Goal: Task Accomplishment & Management: Complete application form

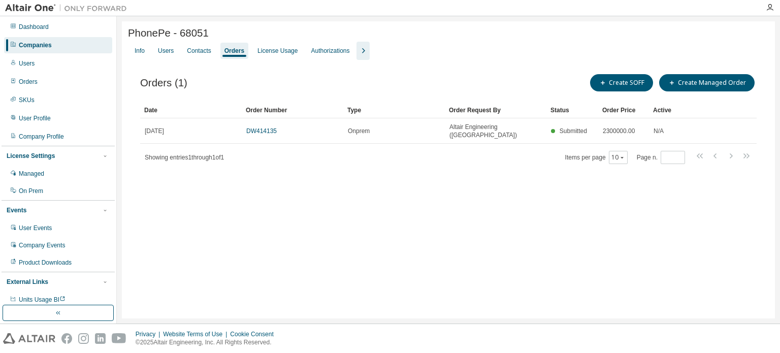
click at [561, 216] on div "PhonePe - 68051 Clear Load Save Save As Field Operator Value Select filter Sele…" at bounding box center [448, 169] width 653 height 297
click at [65, 47] on div "Companies" at bounding box center [58, 45] width 108 height 16
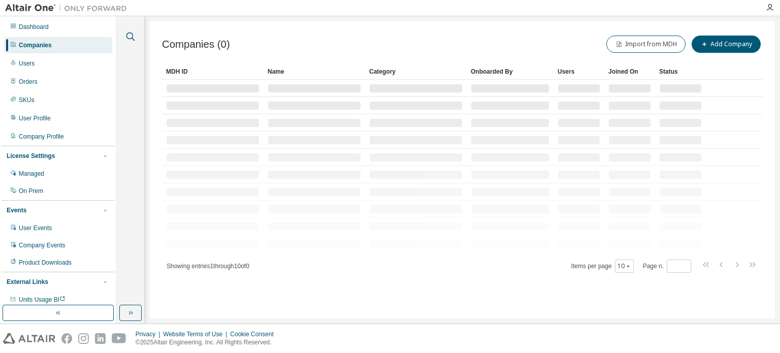
click at [128, 38] on icon "button" at bounding box center [130, 36] width 12 height 12
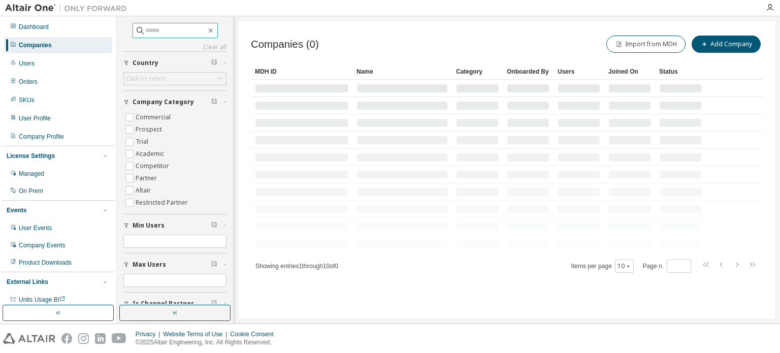
click at [164, 26] on input "text" at bounding box center [175, 30] width 61 height 10
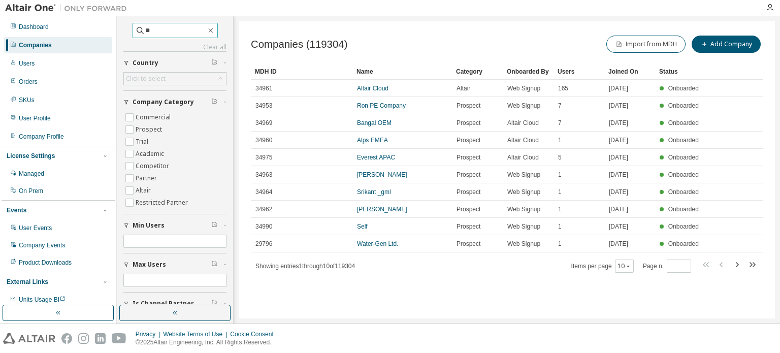
type input "*"
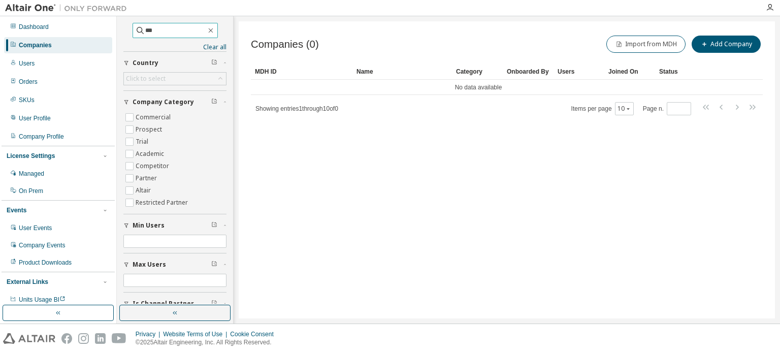
type input "***"
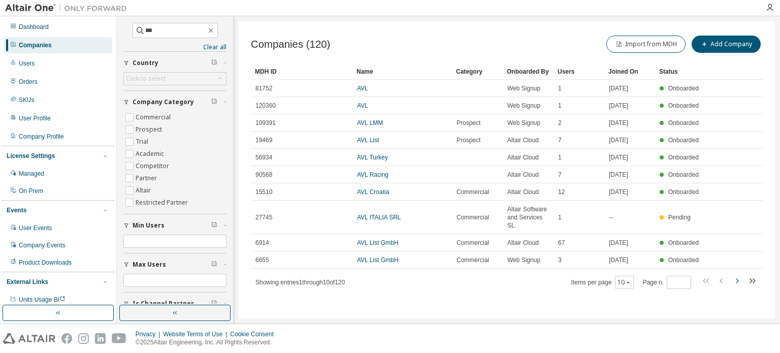
click at [737, 275] on icon "button" at bounding box center [736, 281] width 12 height 12
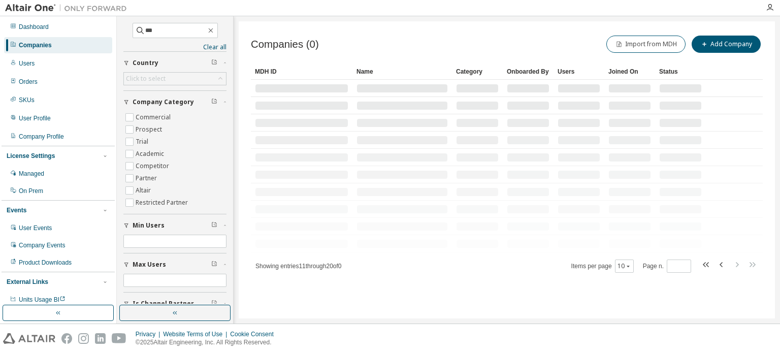
type input "*"
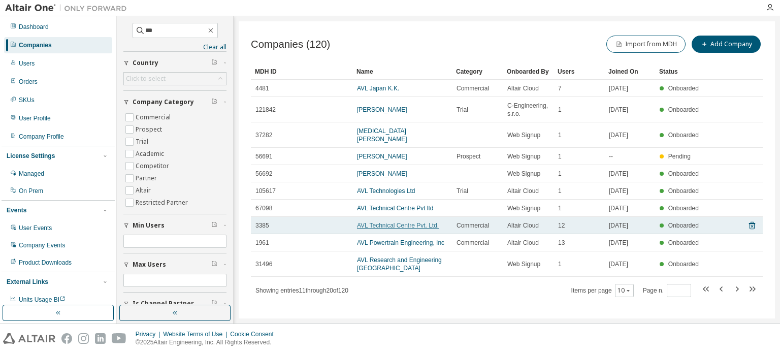
click at [386, 222] on link "AVL Technical Centre Pvt. Ltd." at bounding box center [398, 225] width 82 height 7
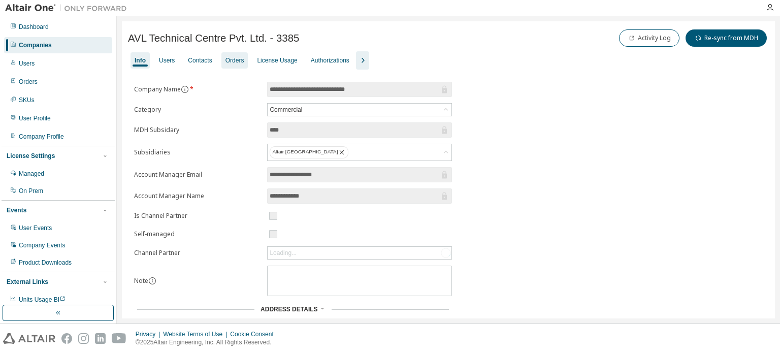
click at [229, 63] on div "Orders" at bounding box center [234, 60] width 19 height 8
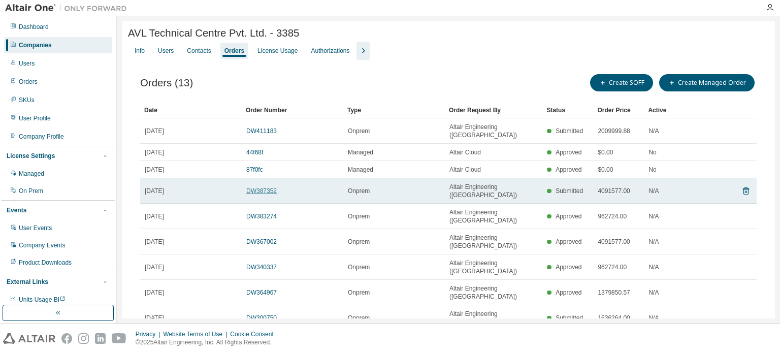
click at [265, 187] on link "DW387352" at bounding box center [261, 190] width 30 height 7
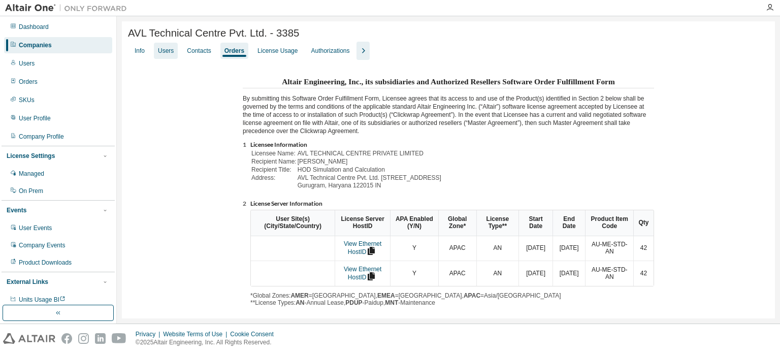
click at [173, 54] on div "Users" at bounding box center [166, 51] width 16 height 8
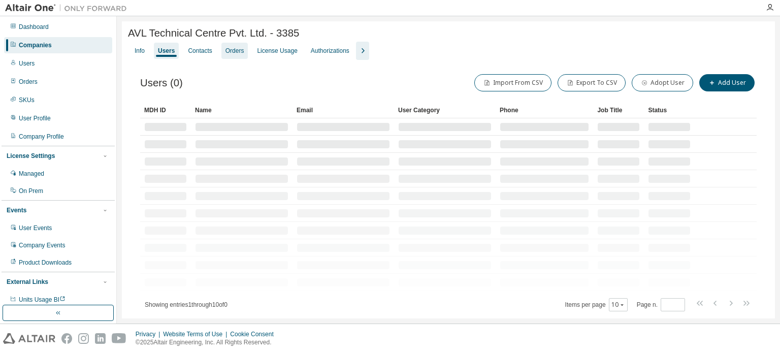
click at [238, 55] on div "Orders" at bounding box center [234, 51] width 19 height 8
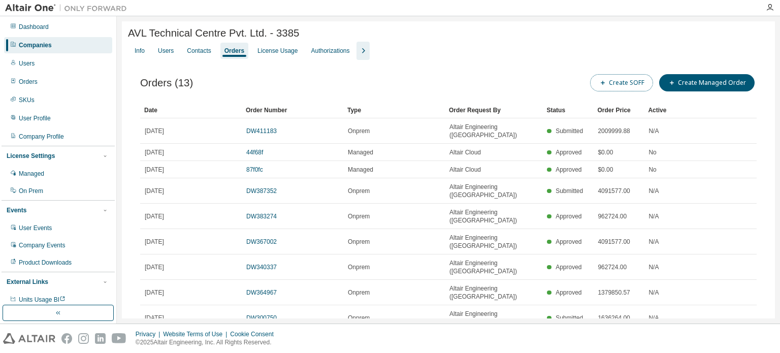
click at [644, 88] on button "Create SOFF" at bounding box center [621, 82] width 63 height 17
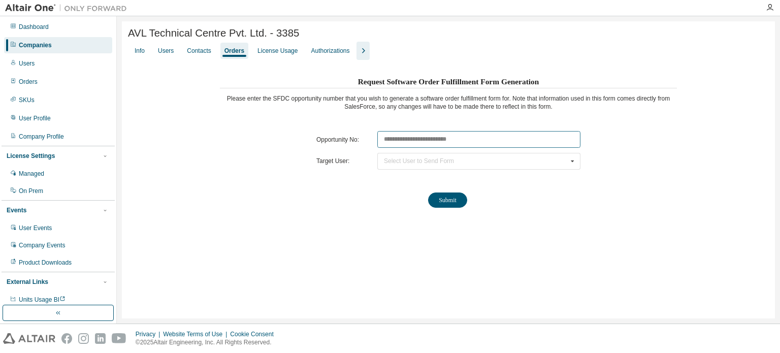
click at [428, 143] on input "text" at bounding box center [478, 139] width 203 height 17
paste input "********"
type input "********"
click at [423, 161] on div "Select User to Send Form" at bounding box center [419, 161] width 70 height 6
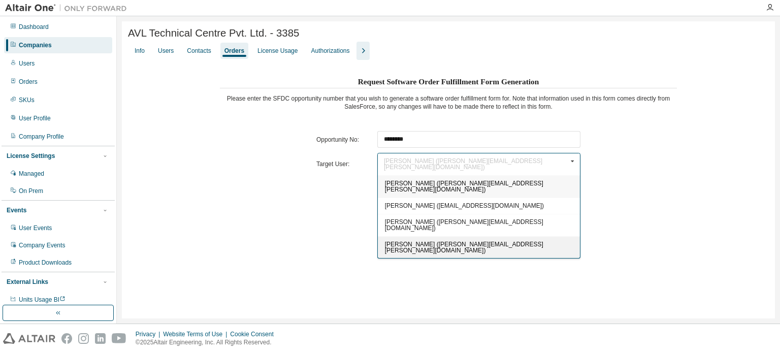
click at [396, 241] on span "Ajay Deshpande (Ajay.Deshpande@avl.com)" at bounding box center [464, 247] width 158 height 13
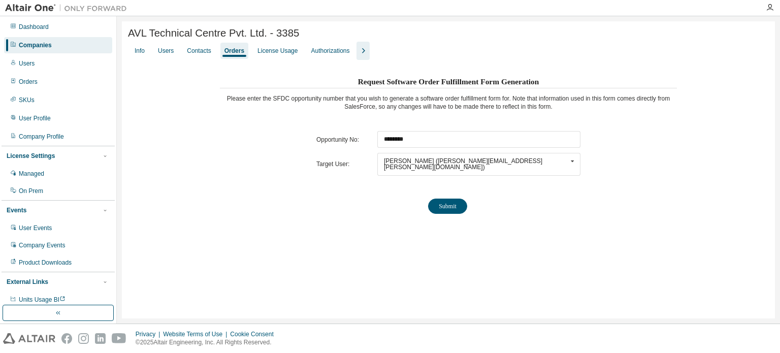
click at [397, 255] on div "AVL Technical Centre Pvt. Ltd. - 3385 Clear Load Save Save As Field Operator Va…" at bounding box center [448, 169] width 653 height 297
click at [450, 198] on button "Submit" at bounding box center [447, 205] width 39 height 15
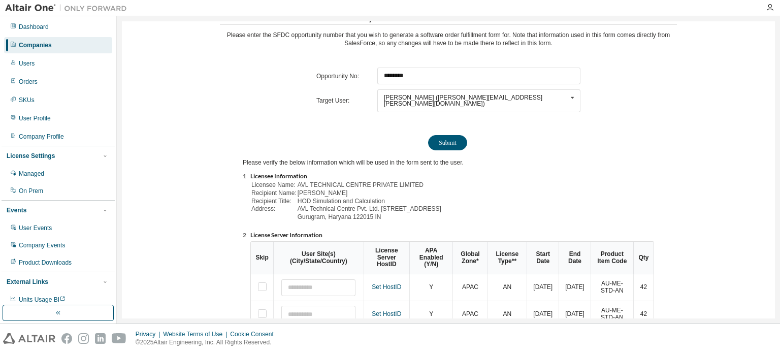
scroll to position [139, 0]
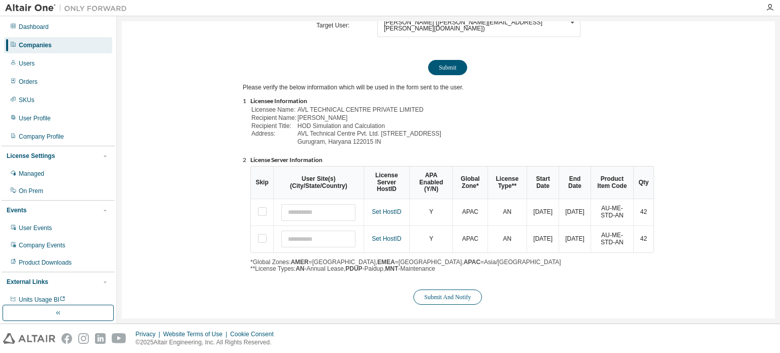
click at [457, 294] on button "Submit And Notify" at bounding box center [447, 296] width 68 height 15
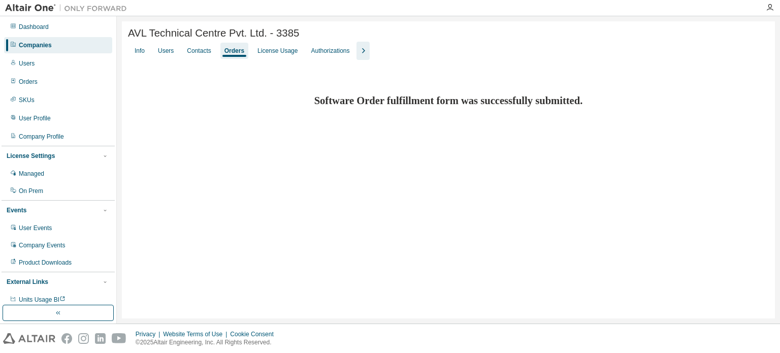
scroll to position [0, 0]
